Goal: Transaction & Acquisition: Book appointment/travel/reservation

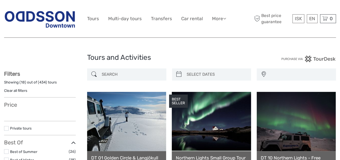
select select
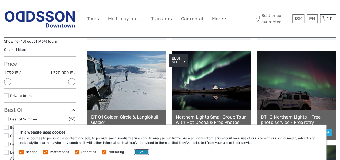
click at [139, 153] on button "OK" at bounding box center [141, 152] width 14 height 5
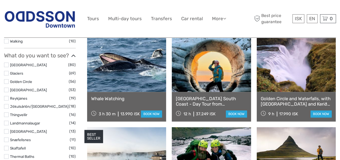
scroll to position [246, 0]
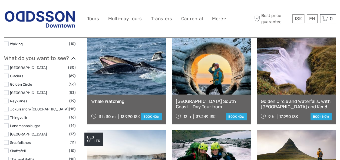
click at [8, 84] on label at bounding box center [6, 84] width 5 height 5
click at [0, 0] on input "checkbox" at bounding box center [0, 0] width 0 height 0
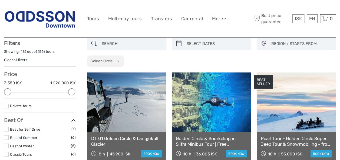
scroll to position [31, 0]
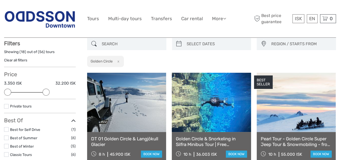
drag, startPoint x: 73, startPoint y: 91, endPoint x: 45, endPoint y: 93, distance: 27.9
click at [45, 93] on div at bounding box center [45, 92] width 7 height 7
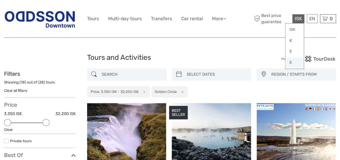
click at [290, 63] on link "£" at bounding box center [294, 63] width 18 height 10
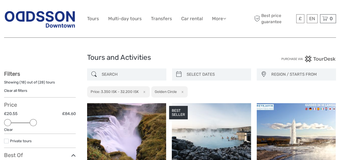
drag, startPoint x: 47, startPoint y: 124, endPoint x: 35, endPoint y: 124, distance: 11.9
click at [35, 124] on div at bounding box center [33, 122] width 7 height 7
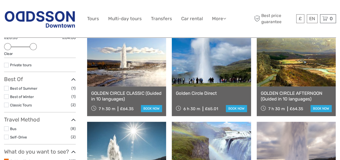
scroll to position [80, 0]
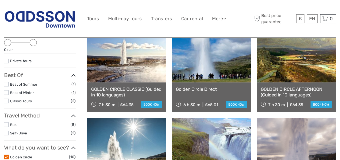
click at [124, 60] on link at bounding box center [126, 52] width 79 height 59
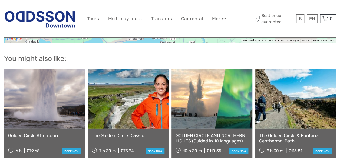
scroll to position [792, 0]
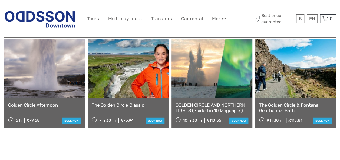
click at [125, 68] on link at bounding box center [128, 68] width 81 height 59
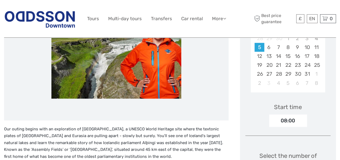
scroll to position [107, 0]
